Goal: Transaction & Acquisition: Purchase product/service

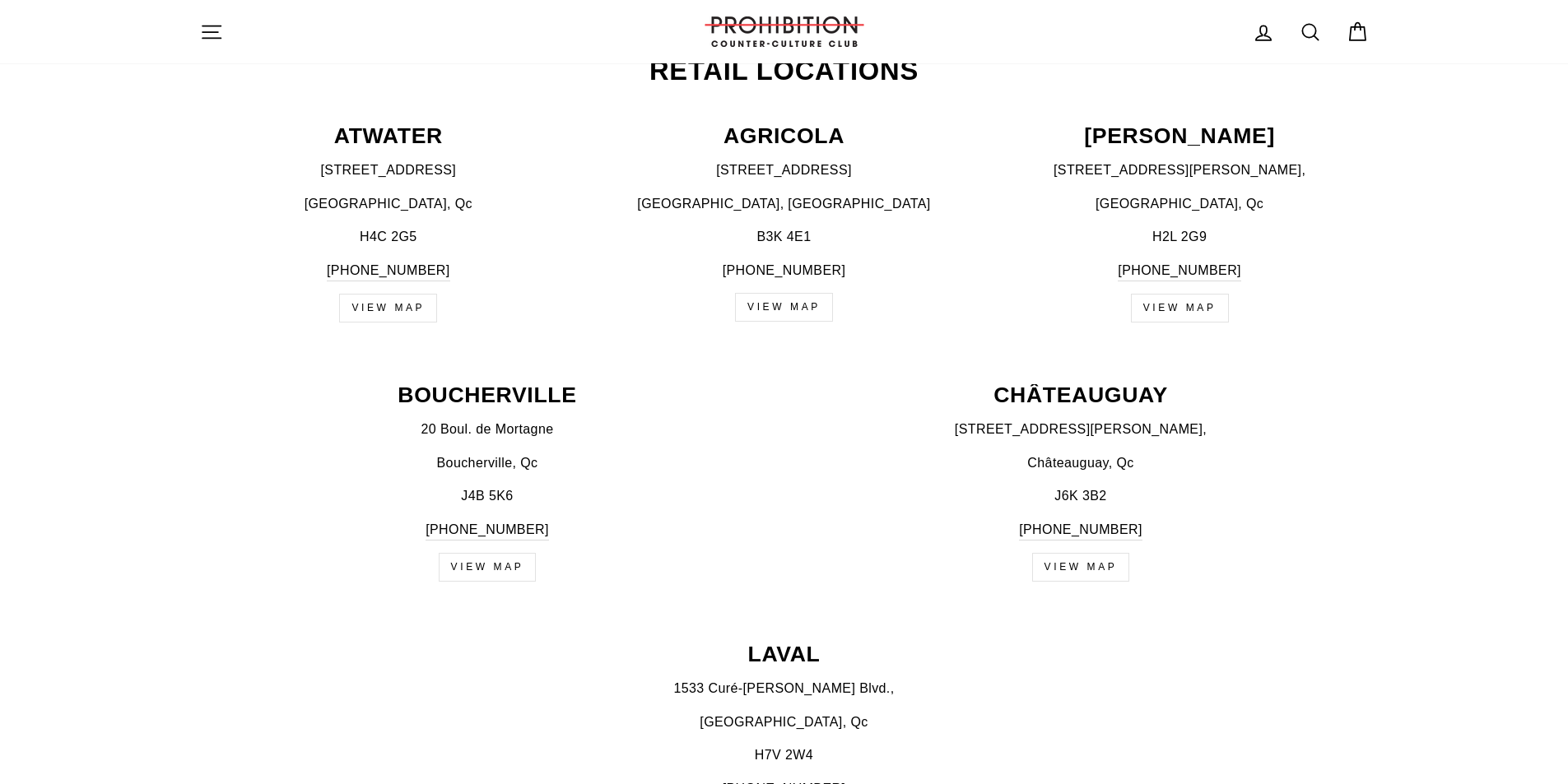
scroll to position [658, 0]
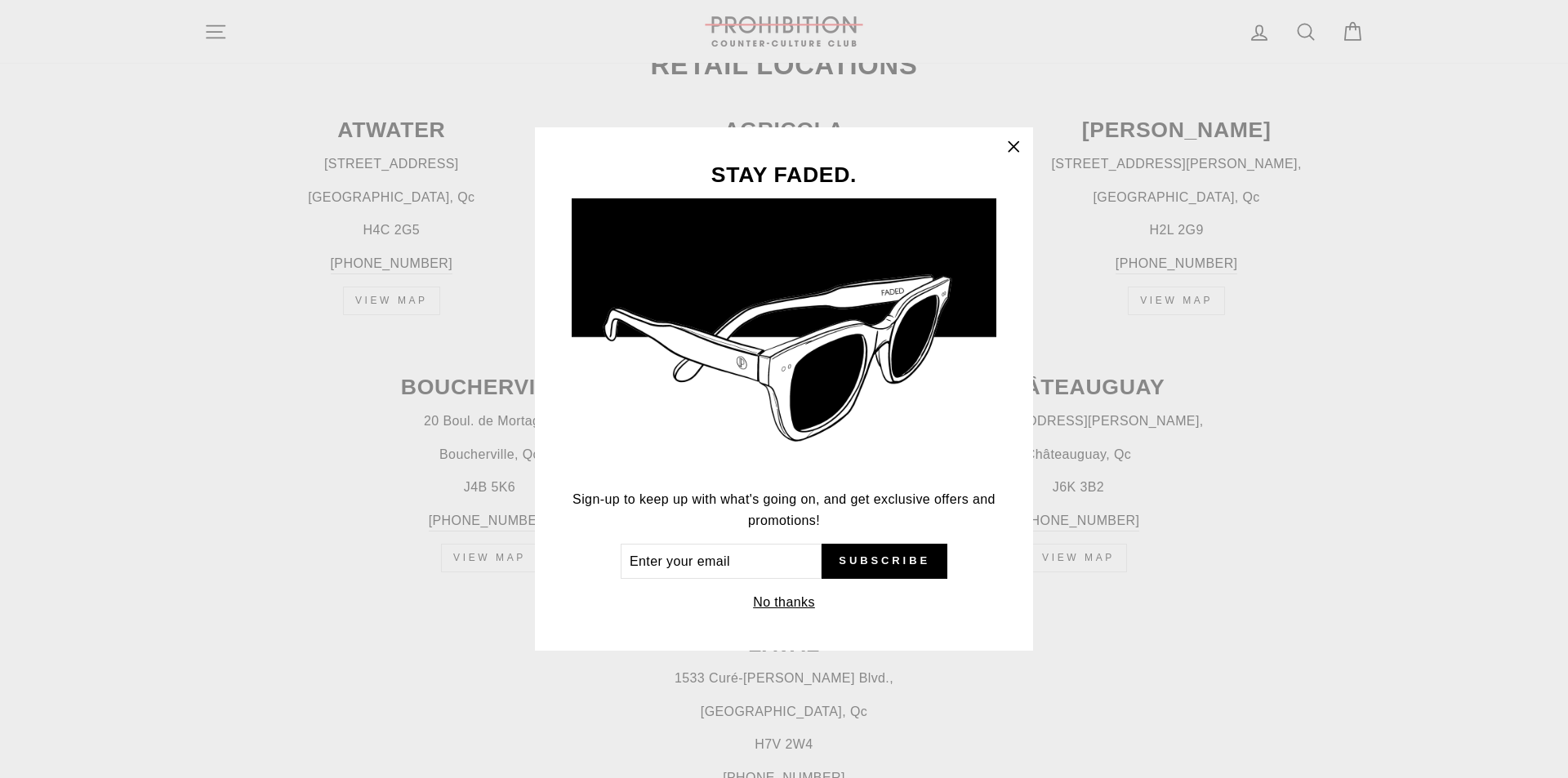
click at [1141, 274] on div "STAY FADED. Sign-up to keep up with what's going on, and get exclusive offers a…" at bounding box center [784, 389] width 1568 height 778
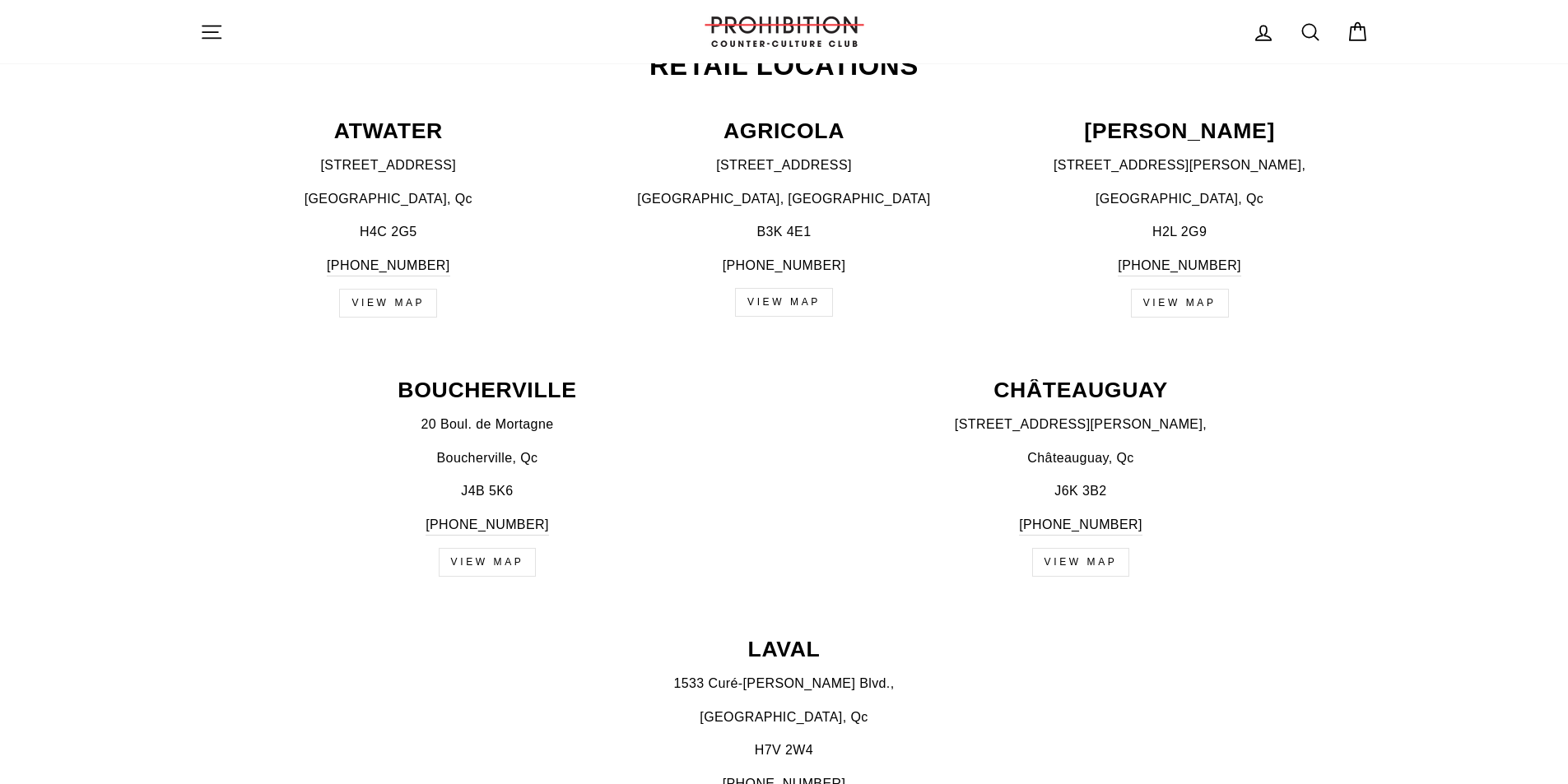
click at [1063, 563] on link "view map" at bounding box center [1082, 562] width 98 height 29
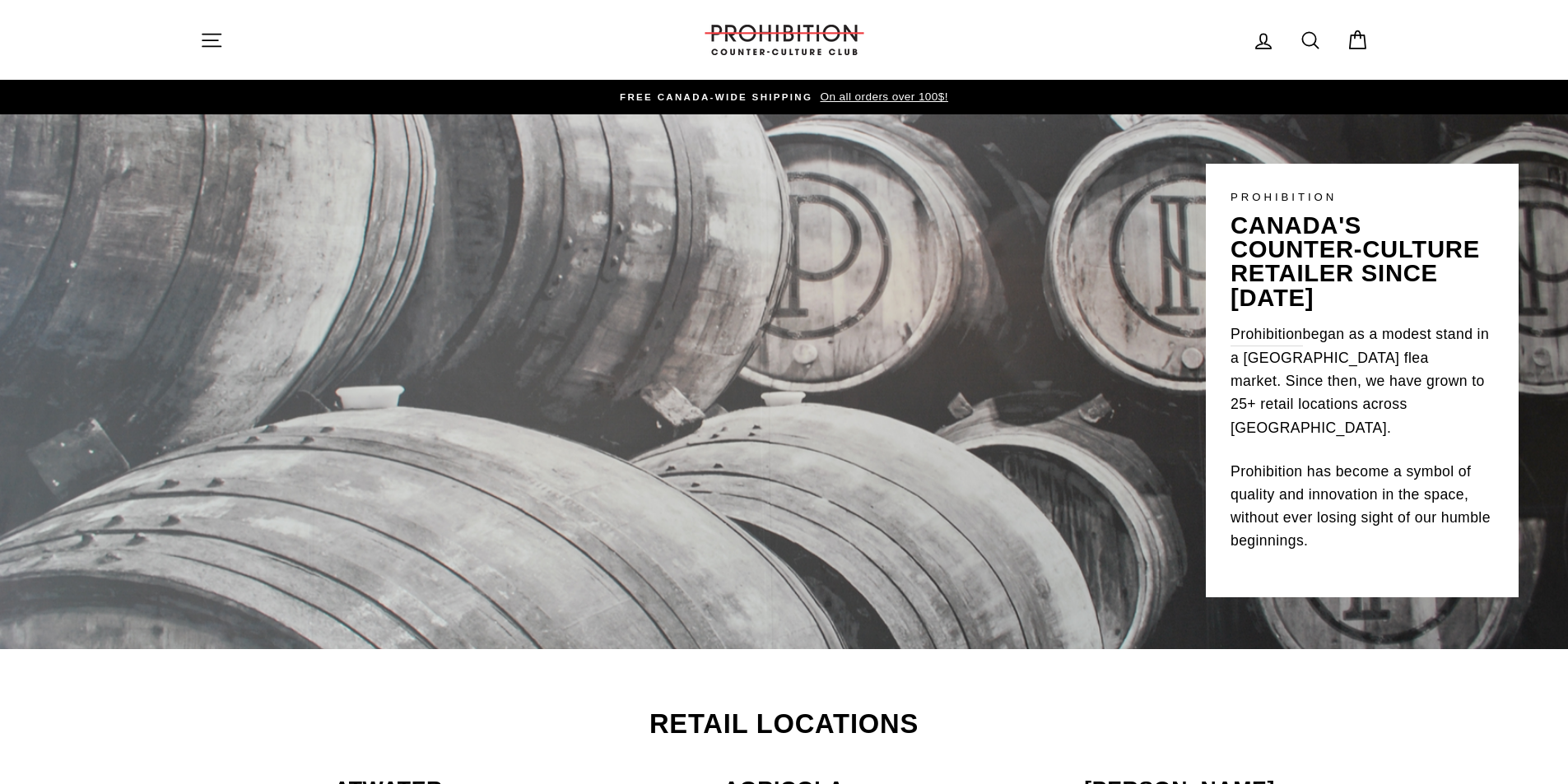
click at [209, 34] on icon "button" at bounding box center [211, 40] width 23 height 23
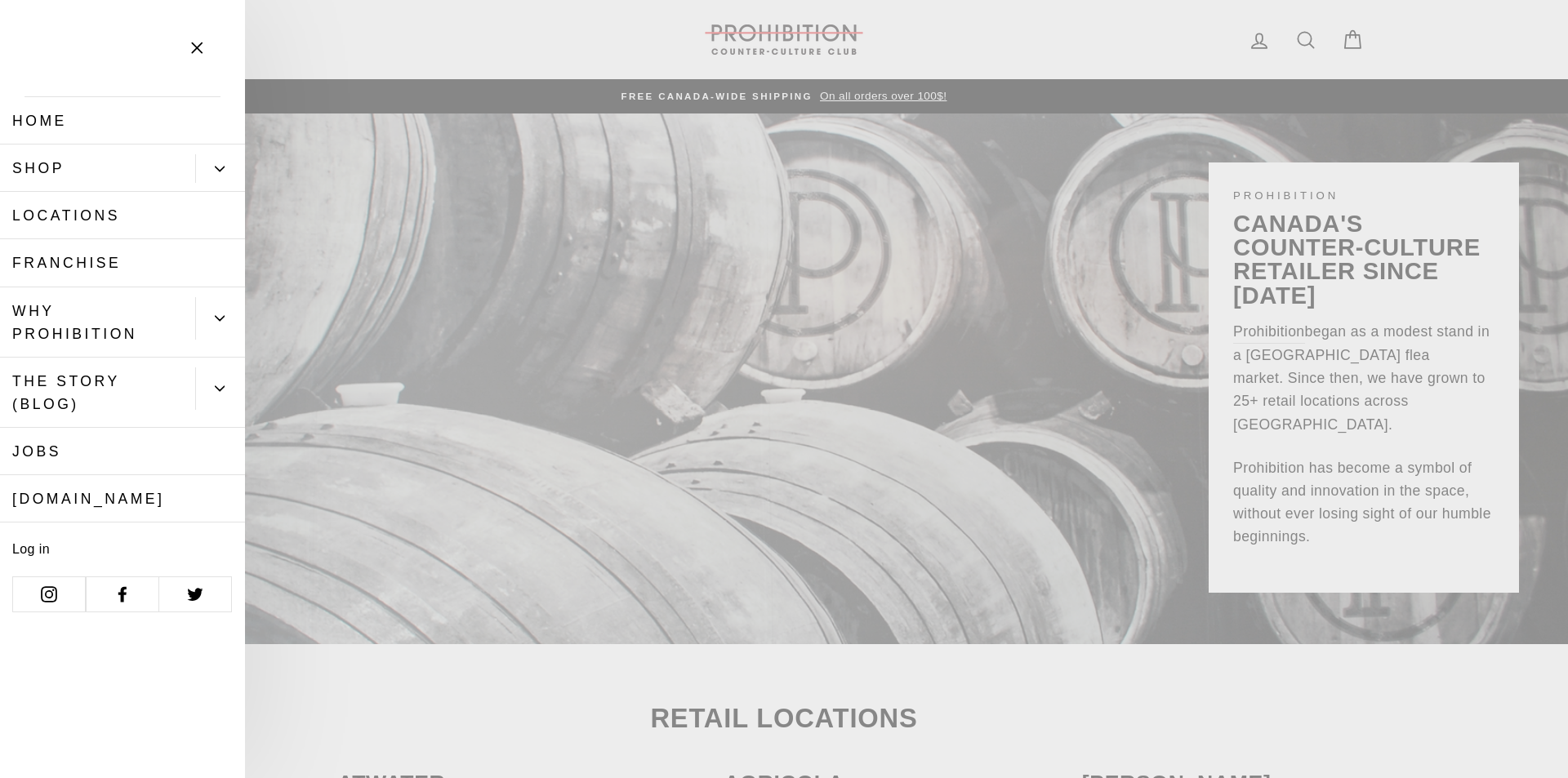
click at [67, 174] on link "Shop" at bounding box center [97, 168] width 195 height 48
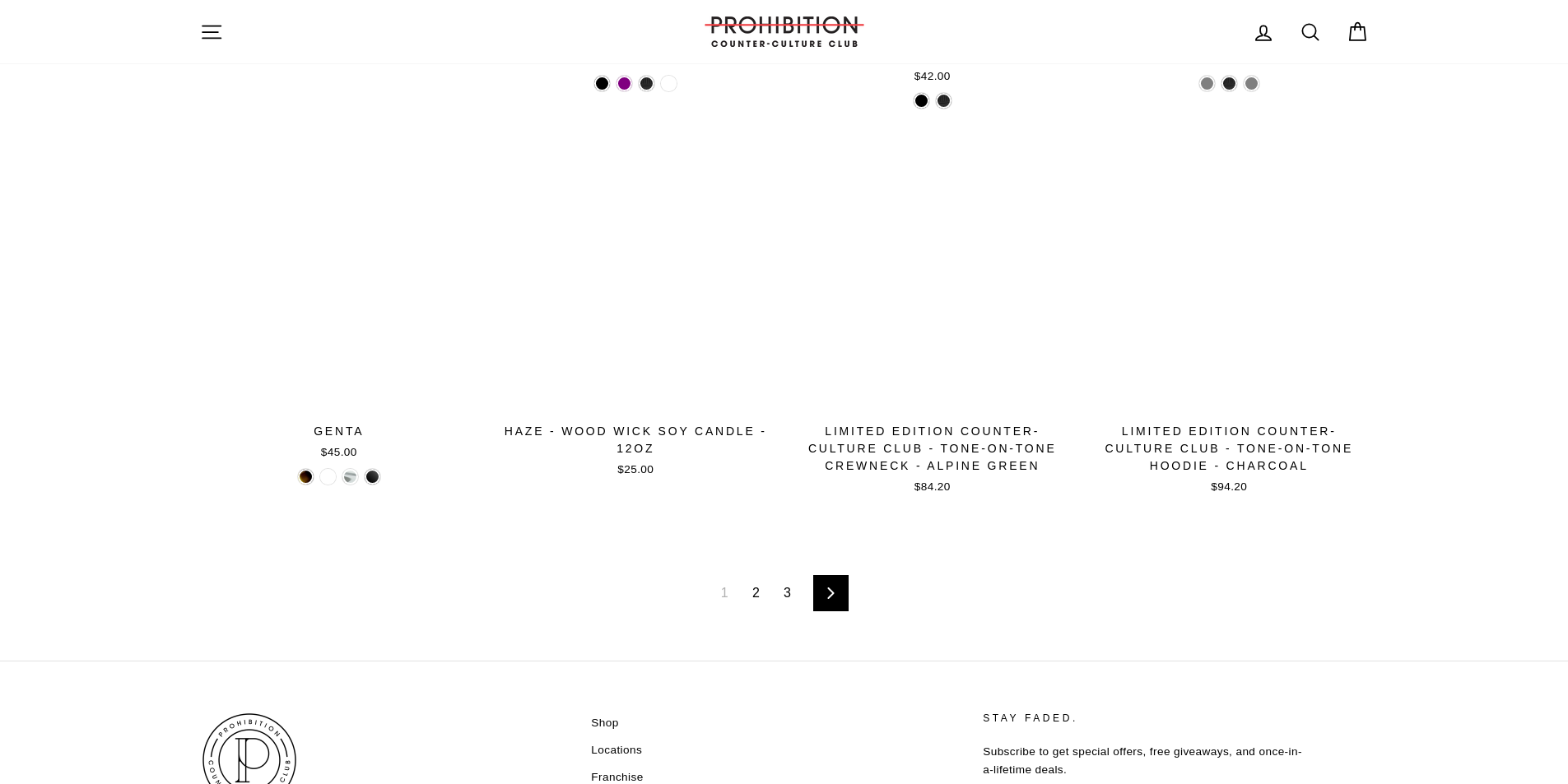
scroll to position [2551, 0]
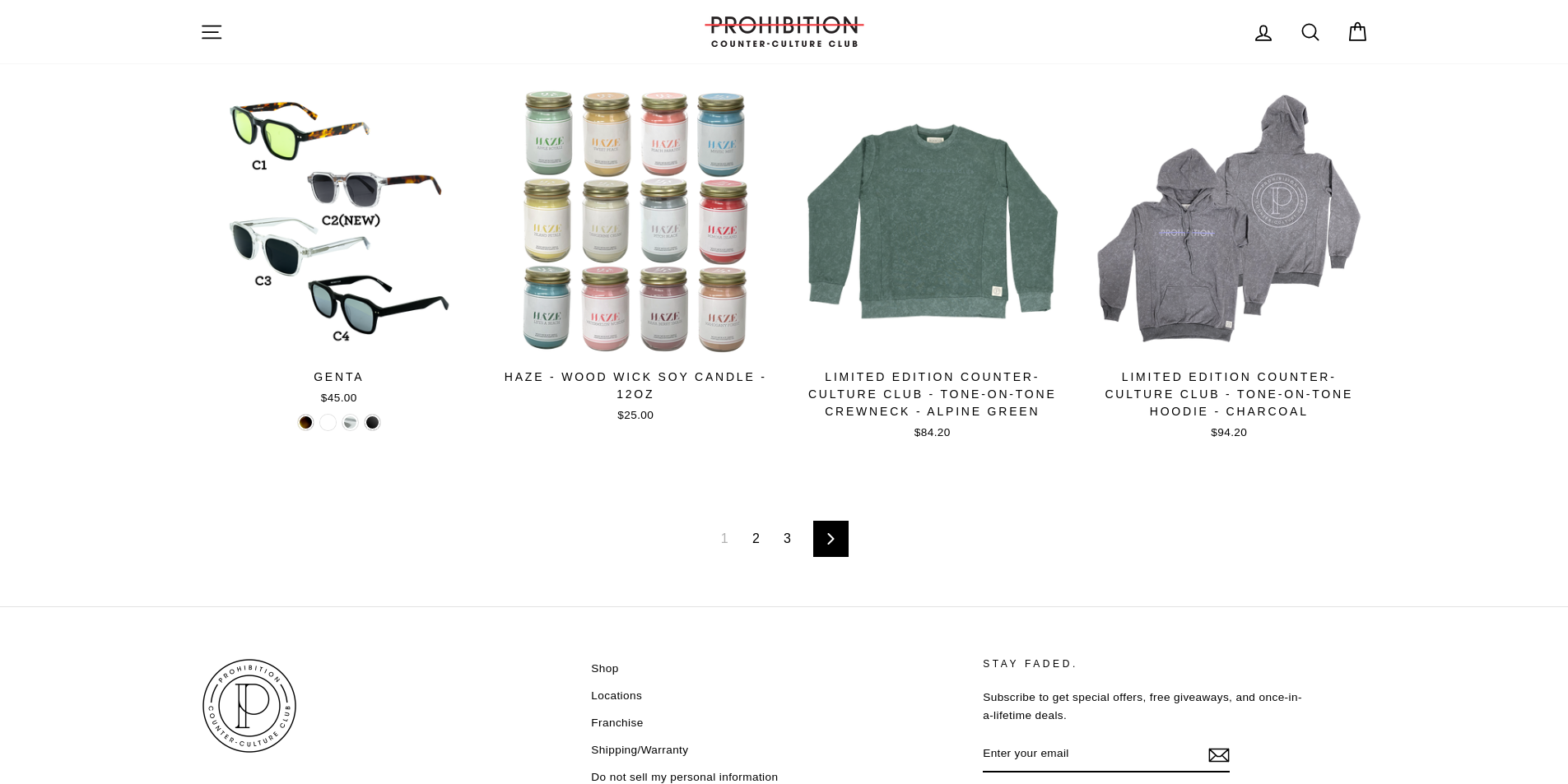
click at [757, 544] on link "2" at bounding box center [756, 539] width 27 height 26
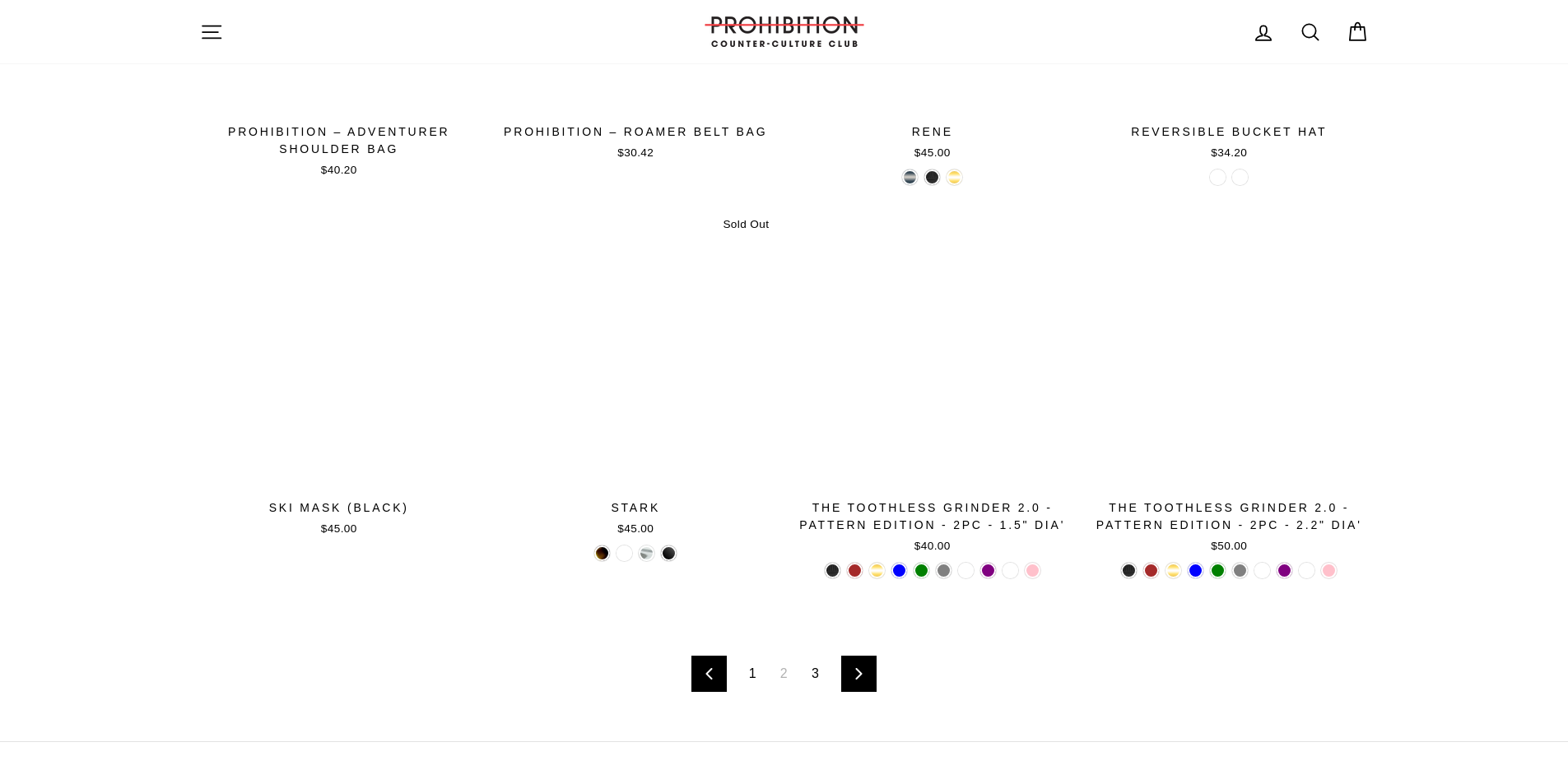
scroll to position [2386, 0]
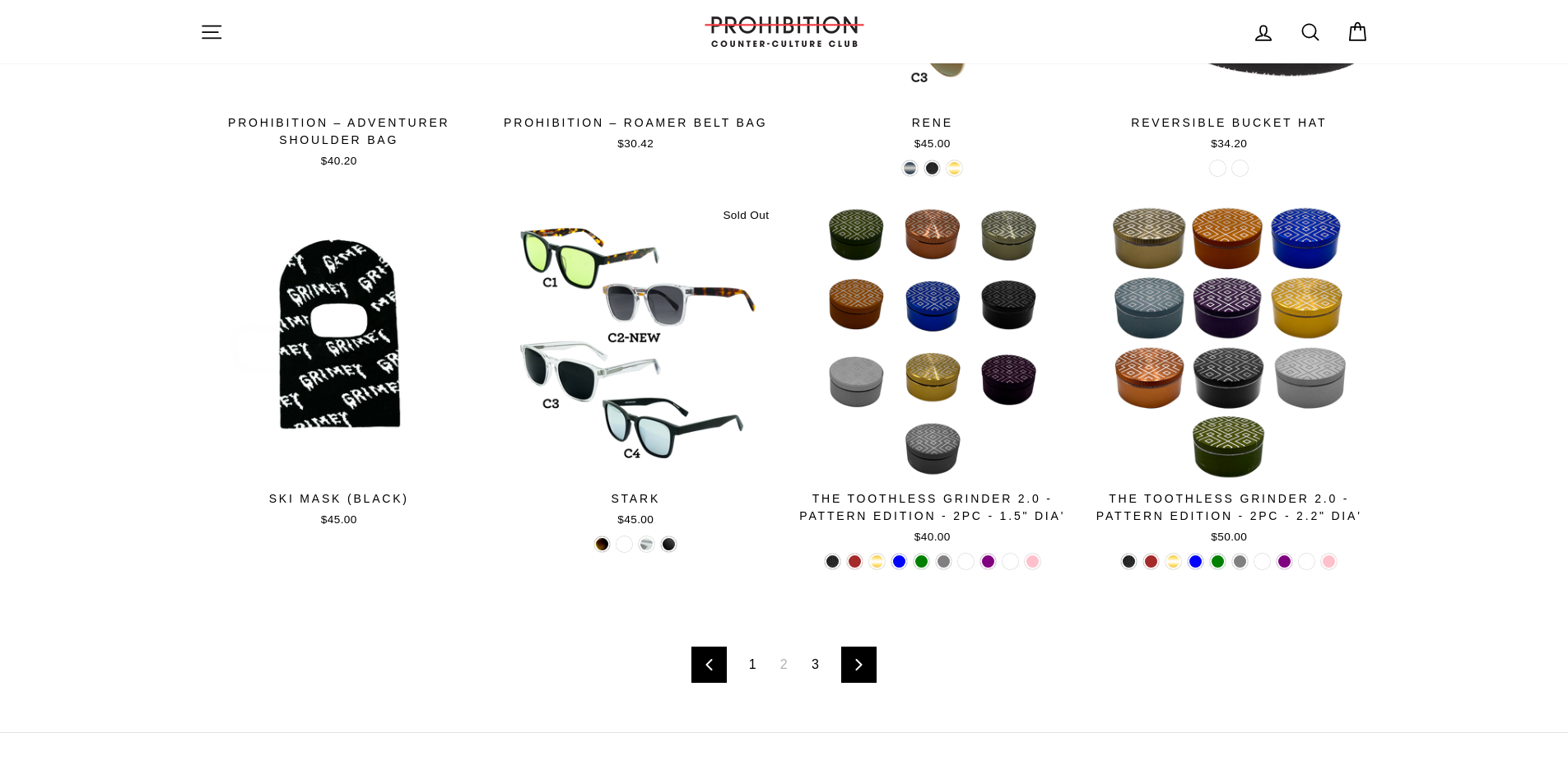
click at [821, 668] on link "3" at bounding box center [815, 664] width 27 height 26
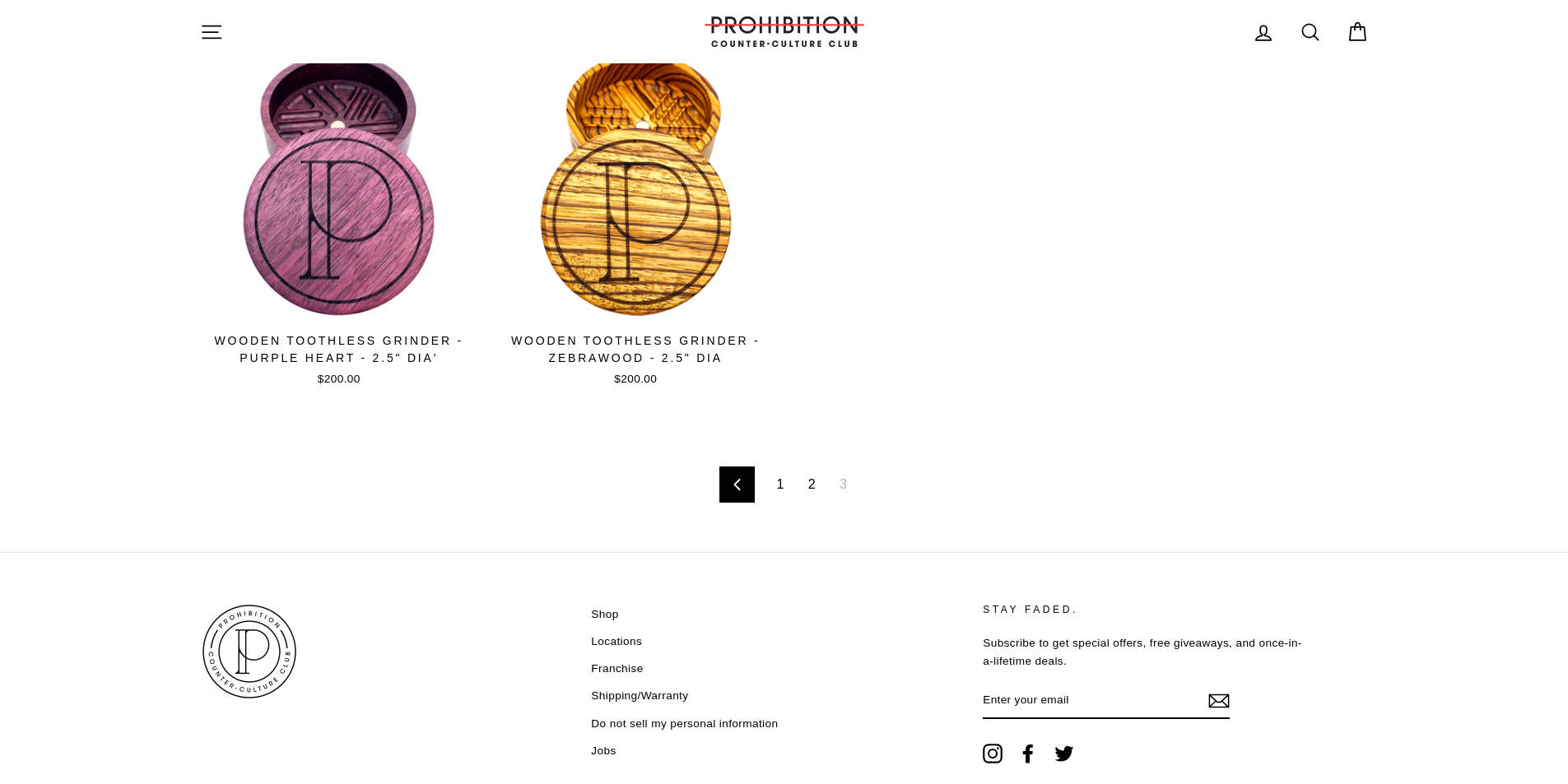
scroll to position [1481, 0]
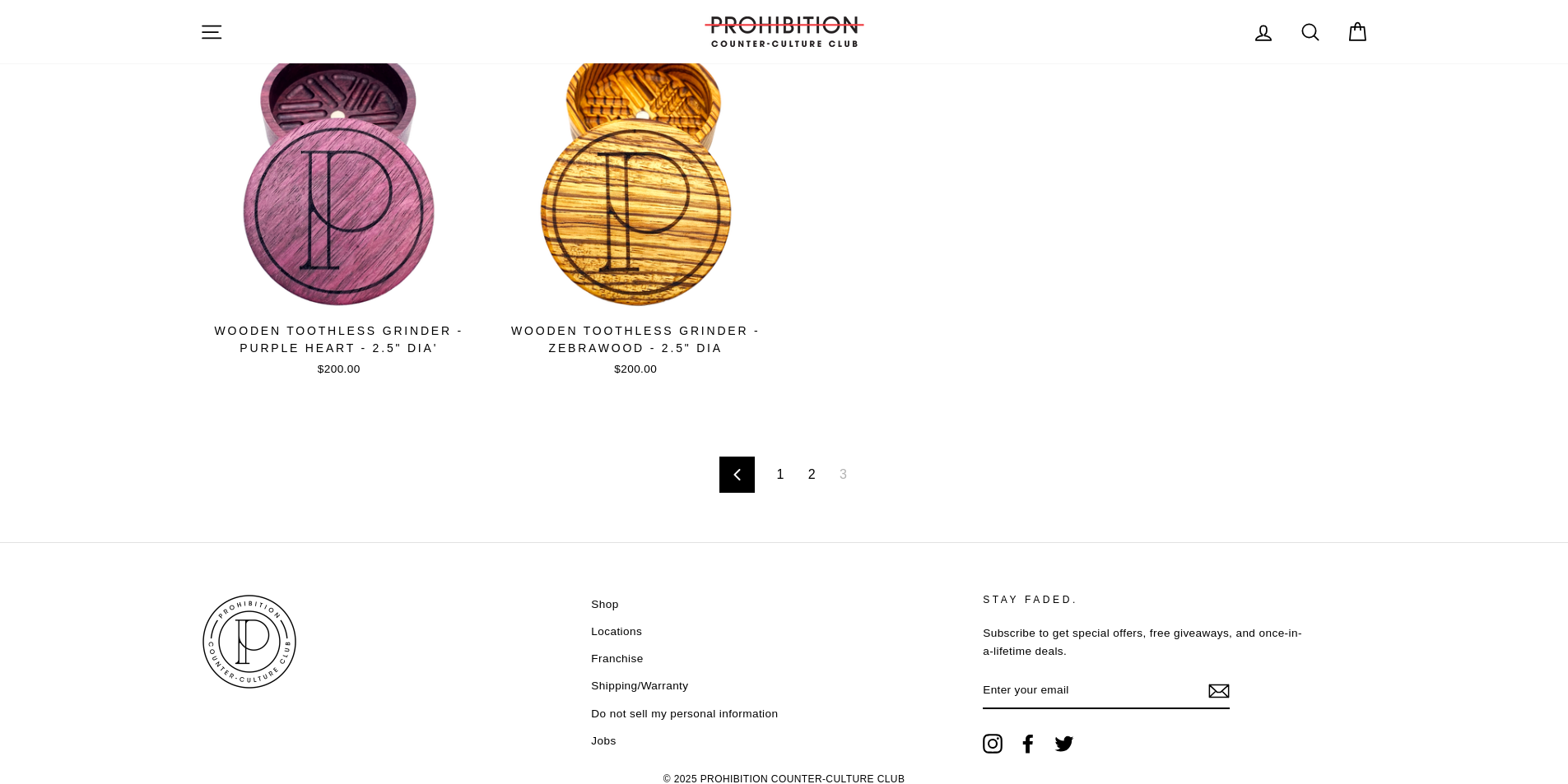
click at [842, 478] on span "3" at bounding box center [843, 474] width 27 height 26
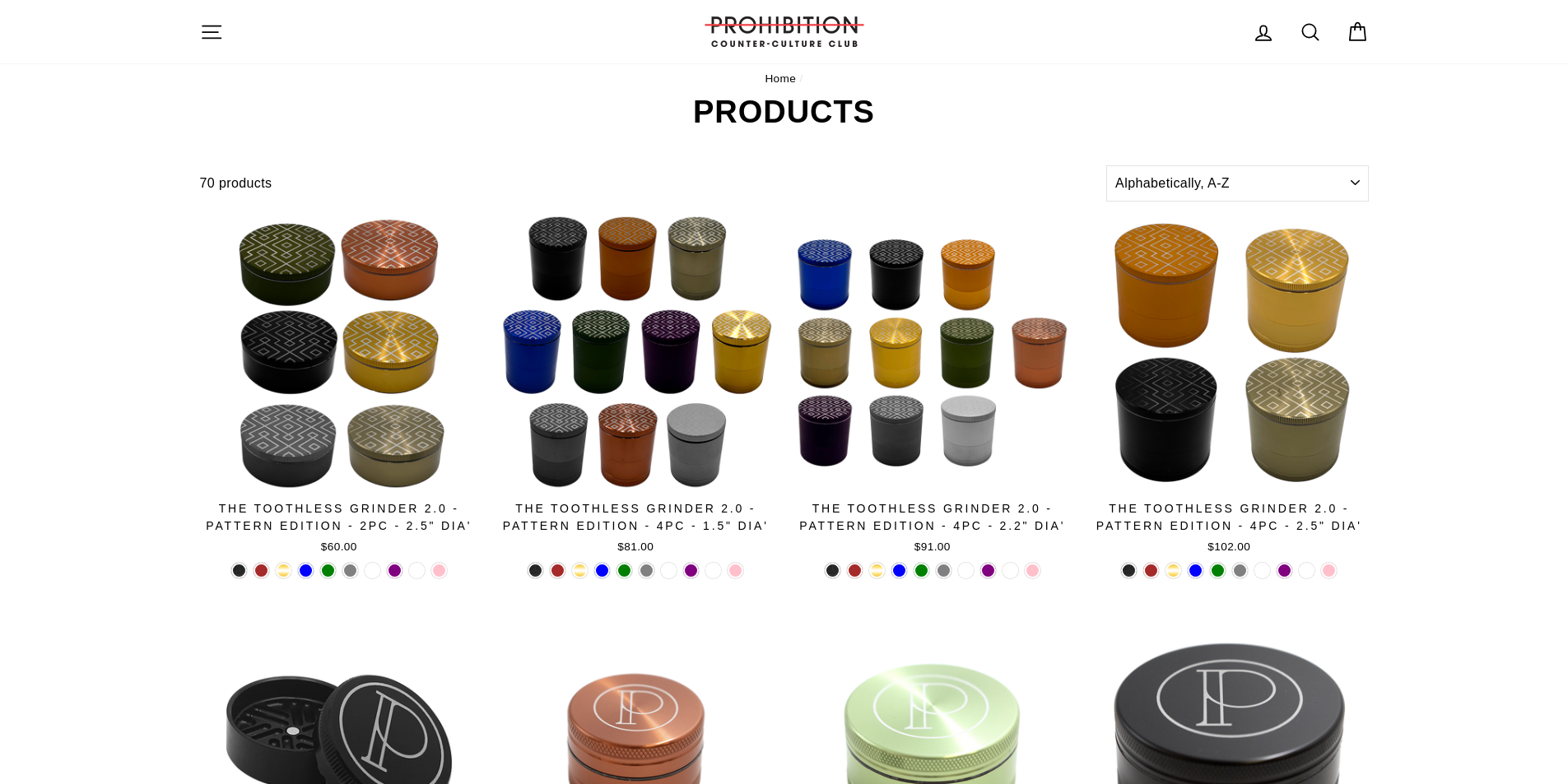
scroll to position [0, 0]
